Goal: Find specific page/section: Find specific page/section

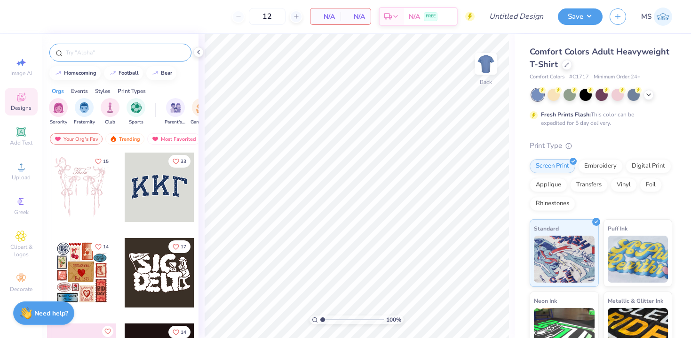
click at [120, 54] on input "text" at bounding box center [125, 52] width 120 height 9
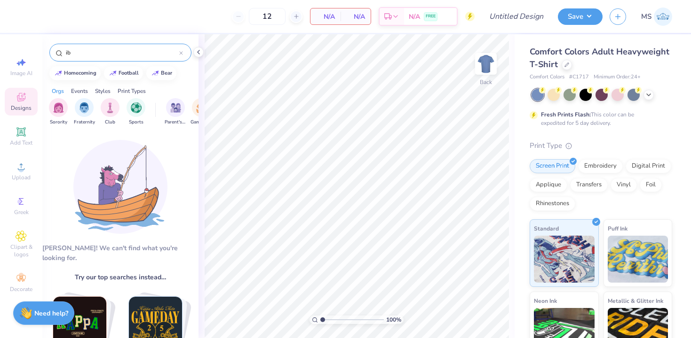
type input "i"
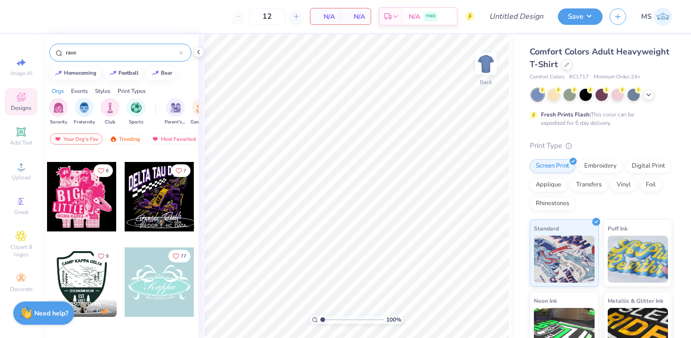
scroll to position [676, 0]
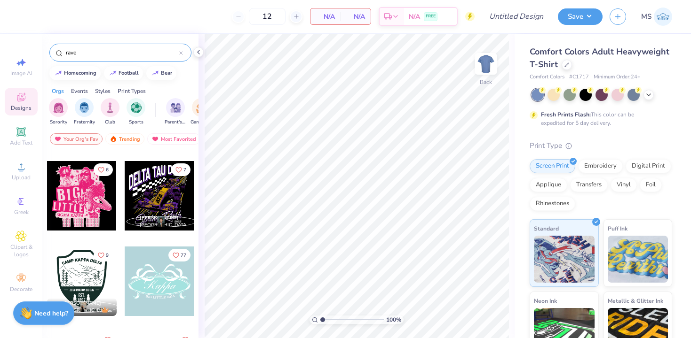
type input "rave"
click at [182, 53] on icon at bounding box center [181, 53] width 4 height 4
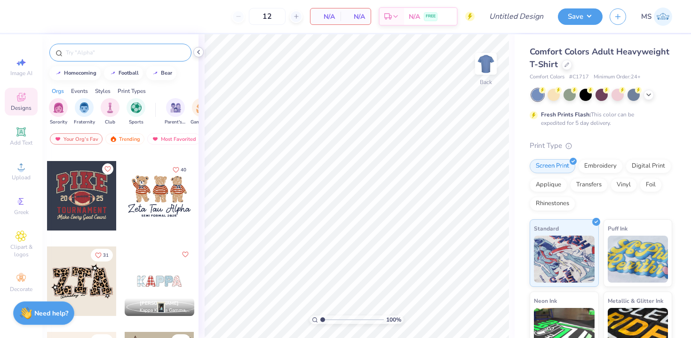
click at [200, 54] on icon at bounding box center [199, 52] width 8 height 8
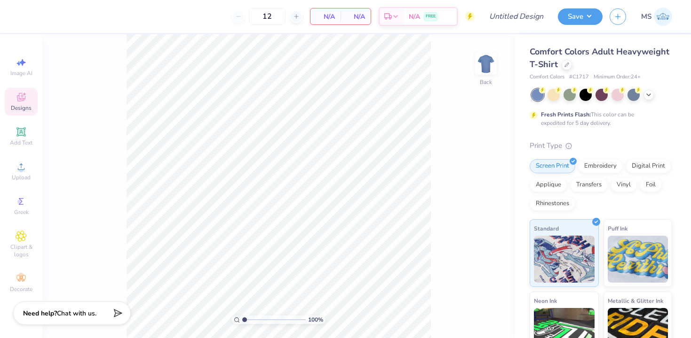
click at [26, 104] on span "Designs" at bounding box center [21, 108] width 21 height 8
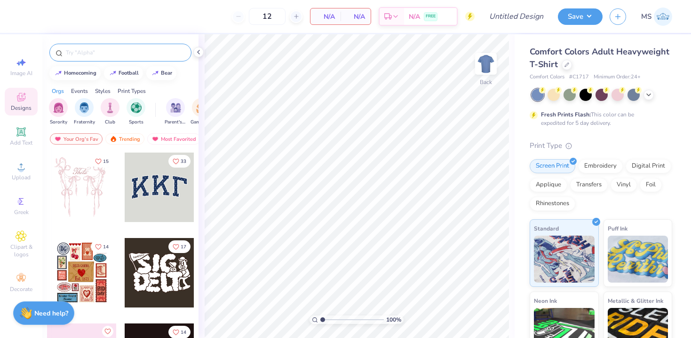
click at [113, 56] on input "text" at bounding box center [125, 52] width 120 height 9
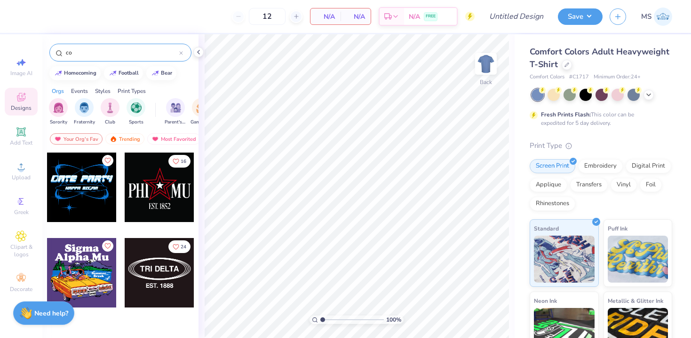
type input "c"
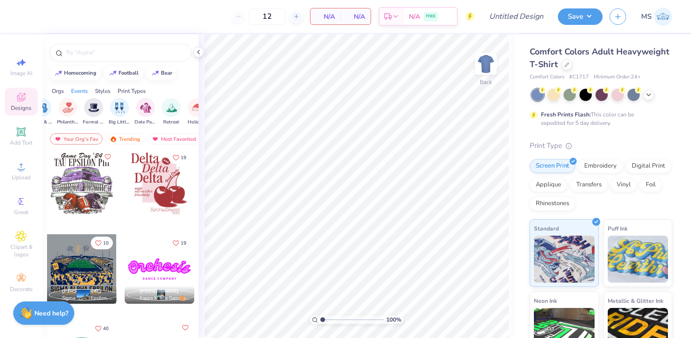
scroll to position [0, 220]
click at [137, 114] on div "filter for Date Parties & Socials" at bounding box center [135, 106] width 19 height 19
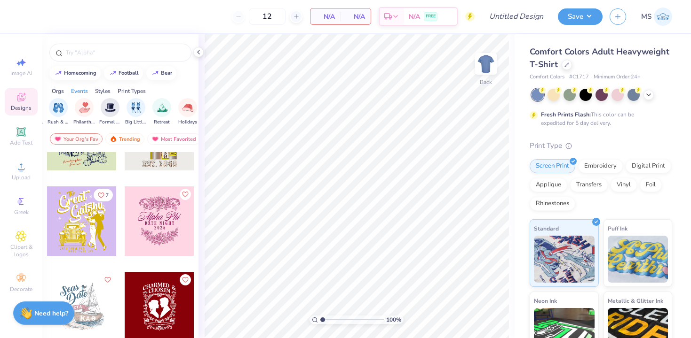
scroll to position [659, 0]
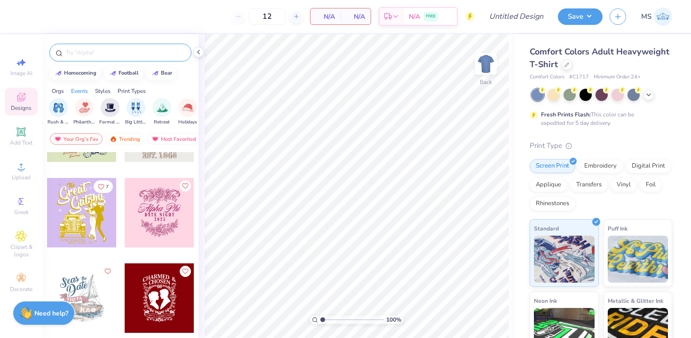
click at [112, 58] on div at bounding box center [120, 53] width 142 height 18
click at [110, 55] on input "text" at bounding box center [125, 52] width 120 height 9
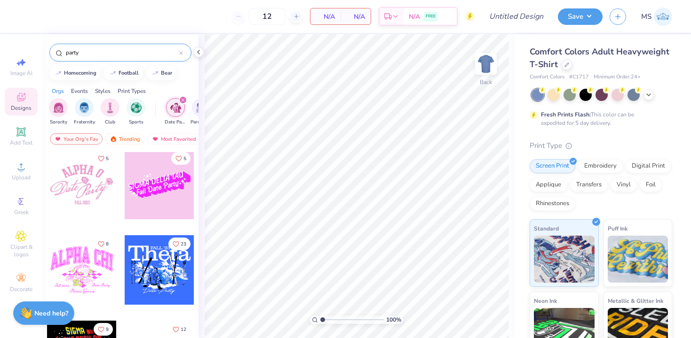
scroll to position [4015, 0]
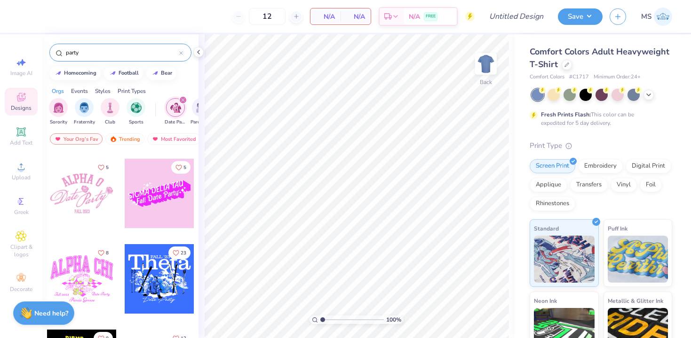
type input "party"
click at [183, 101] on icon "filter for Date Parties & Socials" at bounding box center [183, 100] width 4 height 4
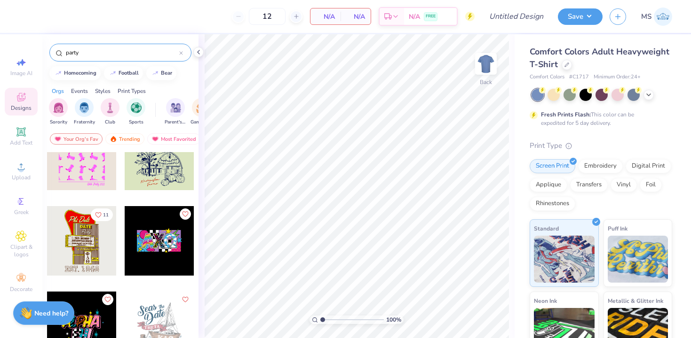
scroll to position [630, 0]
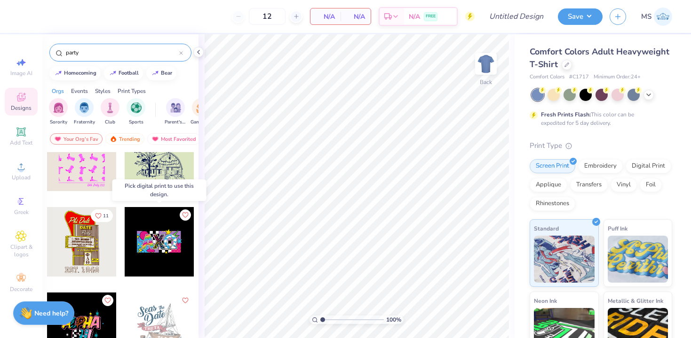
click at [161, 248] on div at bounding box center [160, 242] width 70 height 70
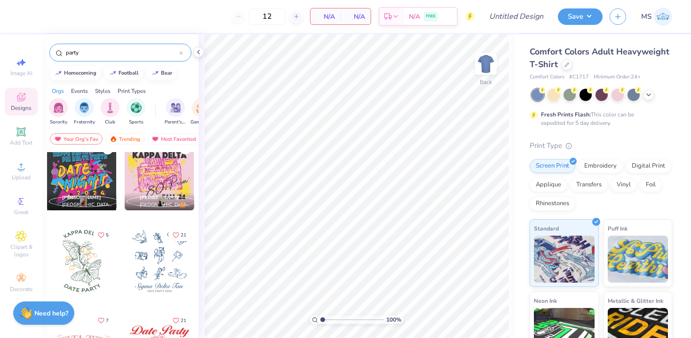
scroll to position [3093, 0]
